Goal: Information Seeking & Learning: Understand process/instructions

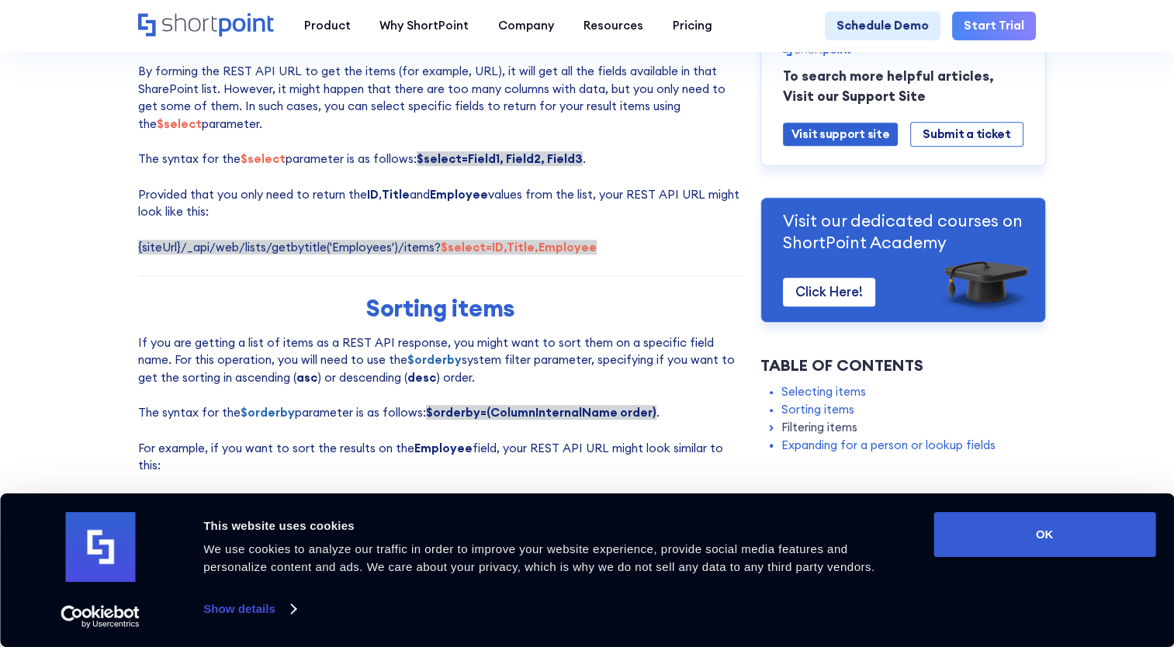
scroll to position [853, 0]
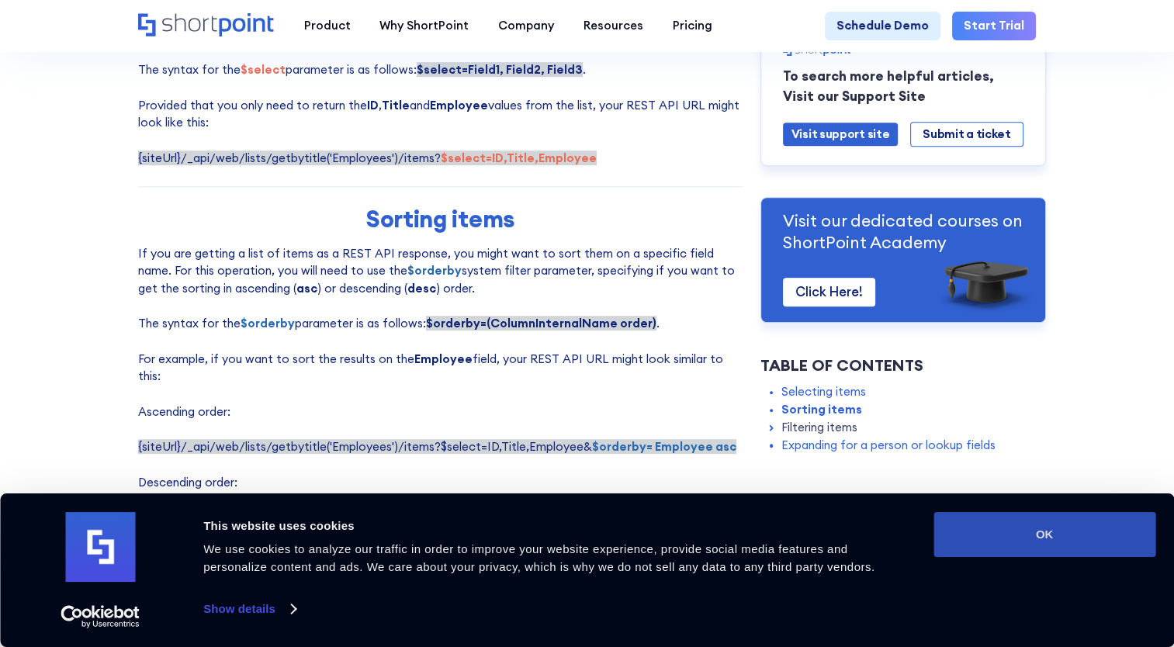
click at [1055, 524] on button "OK" at bounding box center [1044, 534] width 222 height 45
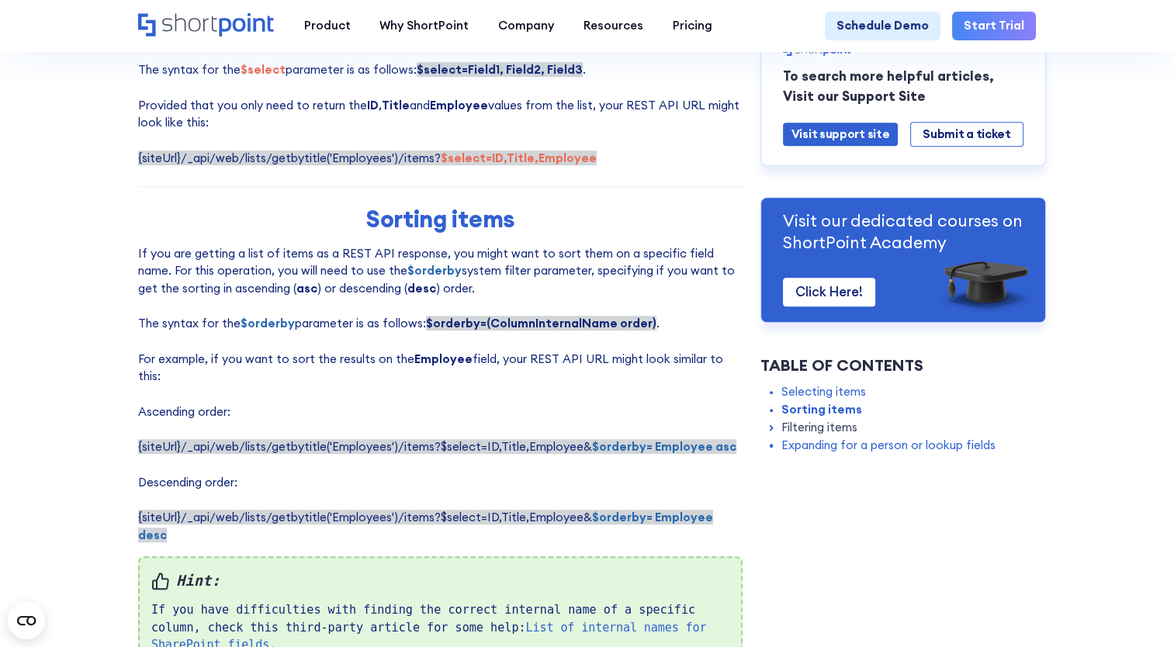
scroll to position [1086, 0]
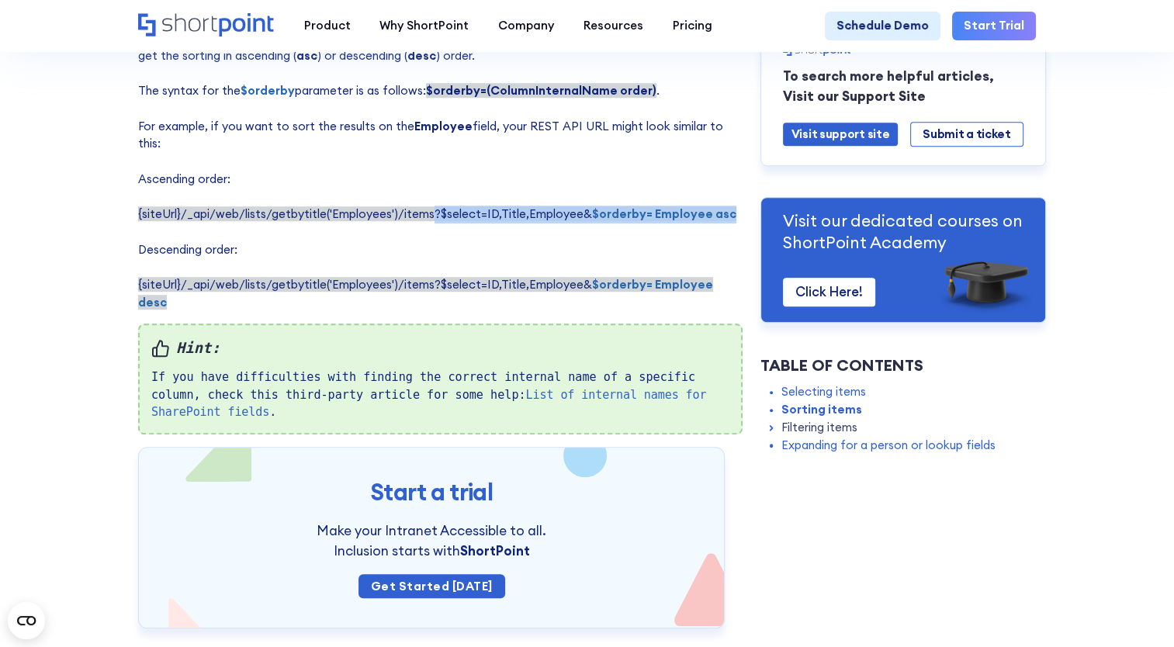
drag, startPoint x: 430, startPoint y: 206, endPoint x: 727, endPoint y: 206, distance: 296.3
click at [727, 206] on p "If you are getting a list of items as a REST API response, you might want to so…" at bounding box center [440, 161] width 604 height 299
copy span "?$select=ID,Title,Employee& $orderby= Employee asc"
click at [506, 234] on p "If you are getting a list of items as a REST API response, you might want to so…" at bounding box center [440, 161] width 604 height 299
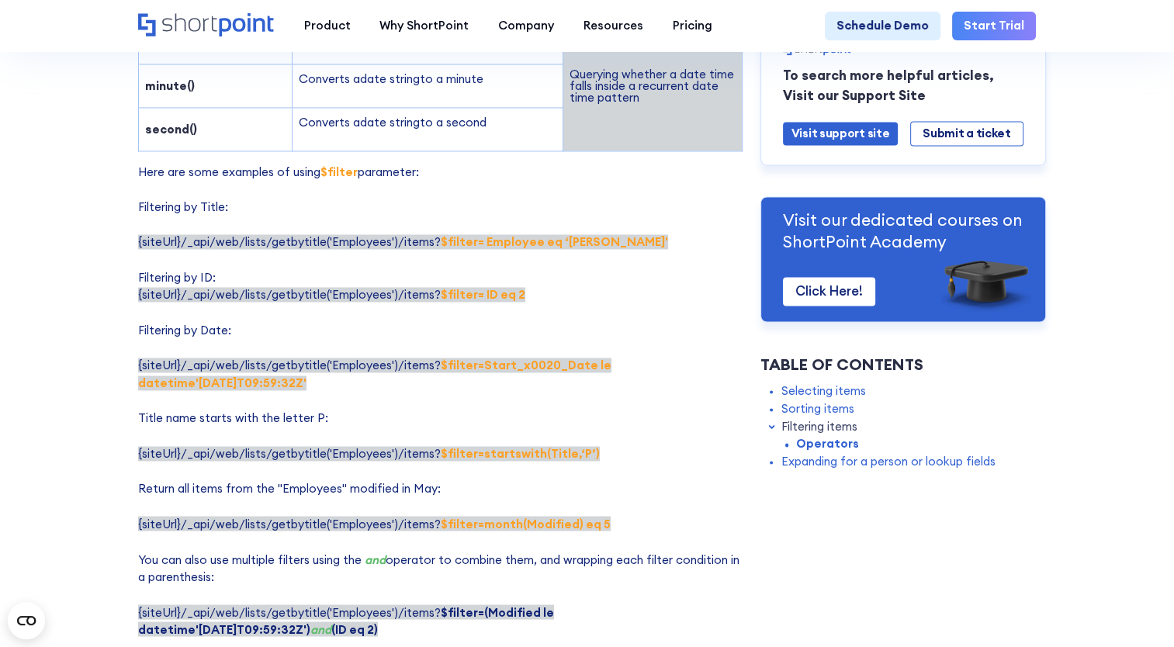
scroll to position [2404, 0]
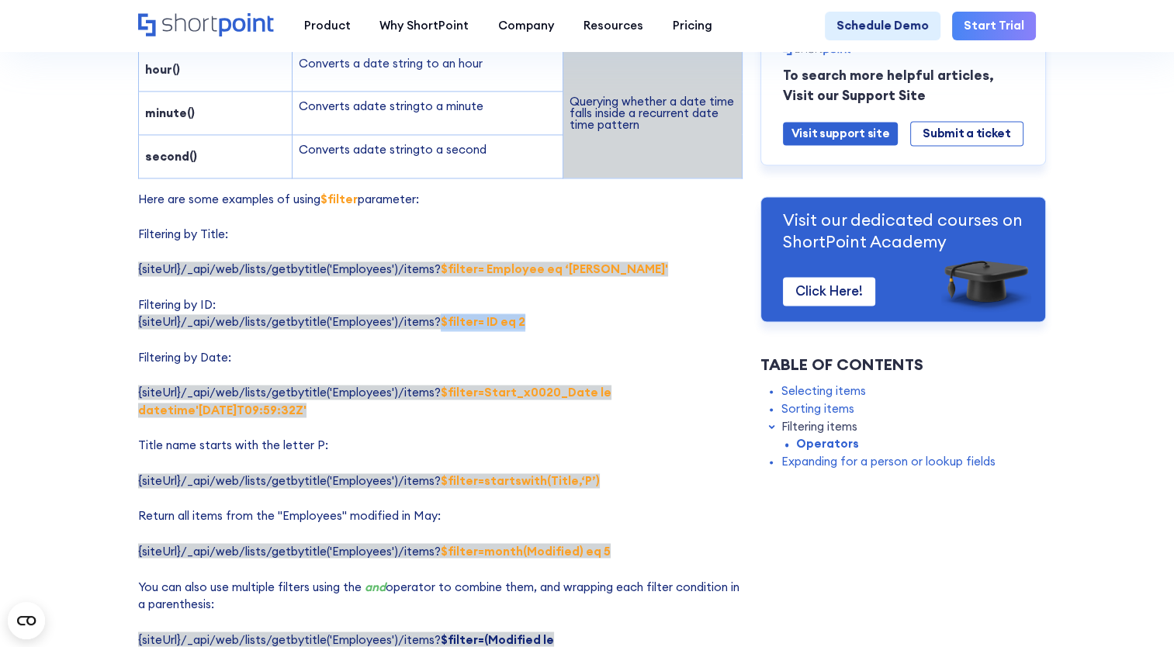
drag, startPoint x: 524, startPoint y: 299, endPoint x: 437, endPoint y: 306, distance: 87.9
click at [437, 306] on p "Here are some examples of using $filter parameter: Filtering by Title: {siteUrl…" at bounding box center [440, 428] width 604 height 475
copy strong "$filter= ID eq 2"
